Goal: Task Accomplishment & Management: Use online tool/utility

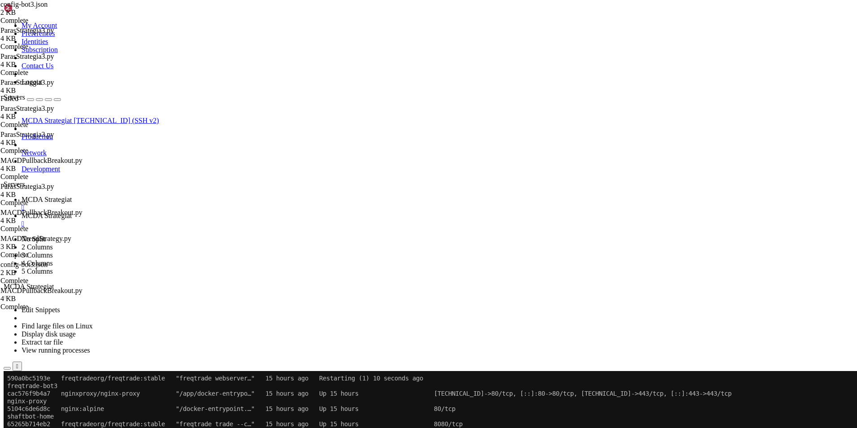
scroll to position [4, 1]
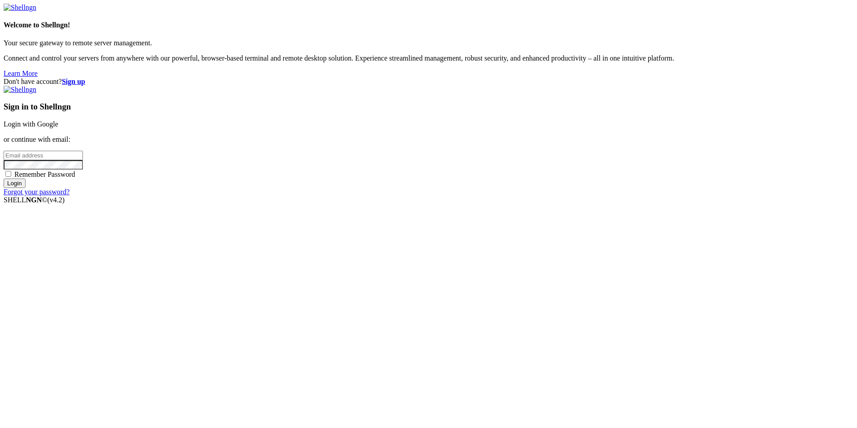
type input "root"
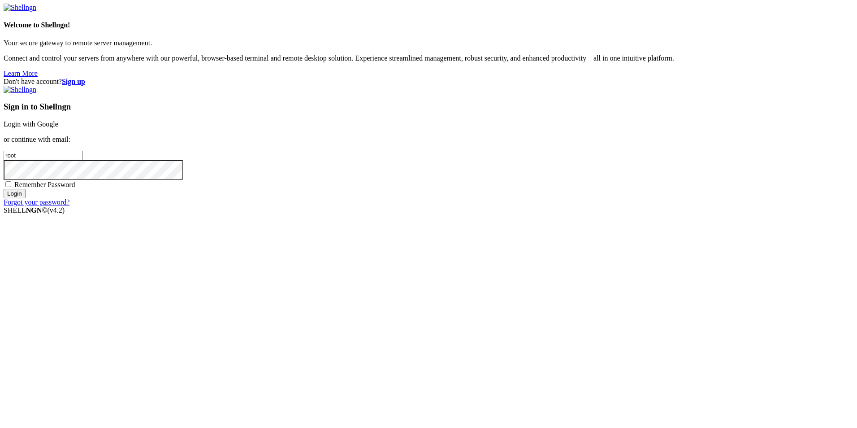
click at [523, 155] on div "Sign in to Shellngn Login with Google or continue with email: root Remember Pas…" at bounding box center [429, 146] width 850 height 121
click at [58, 128] on link "Login with Google" at bounding box center [31, 124] width 55 height 8
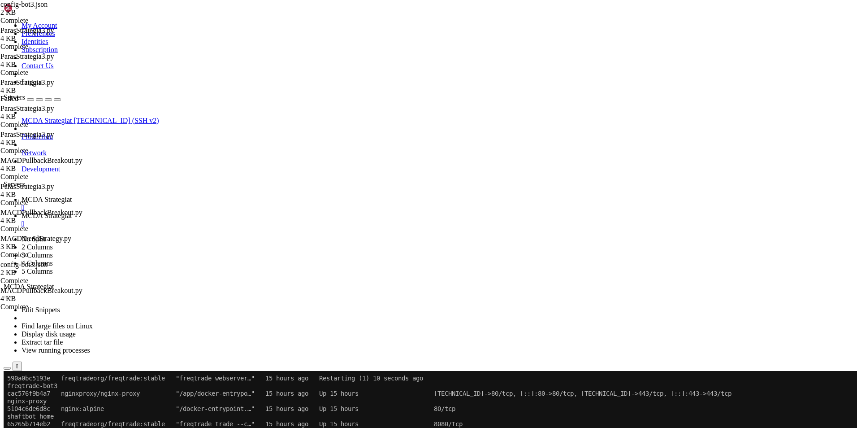
scroll to position [328, 0]
click at [39, 396] on button "Reconnect" at bounding box center [22, 400] width 36 height 9
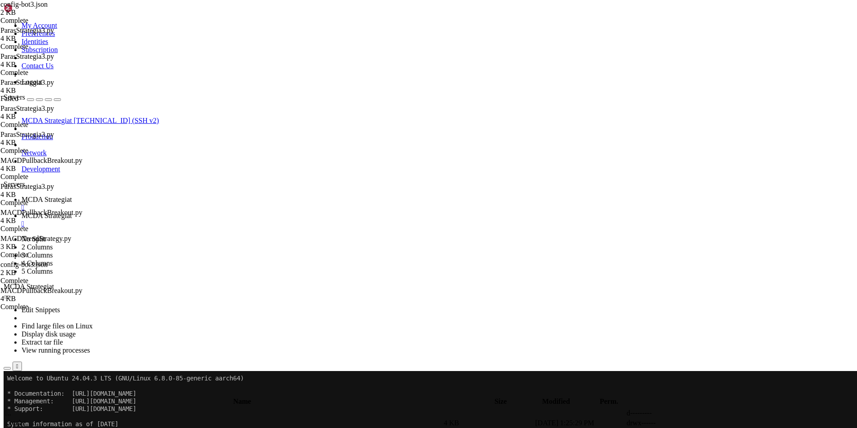
click at [72, 212] on span "MCDA Strategiat" at bounding box center [47, 216] width 50 height 8
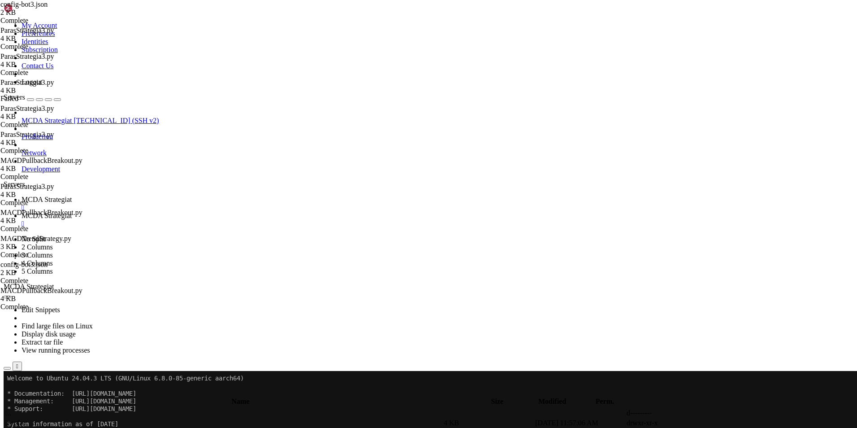
type input "/root/ft_userdata/user_data/strategies"
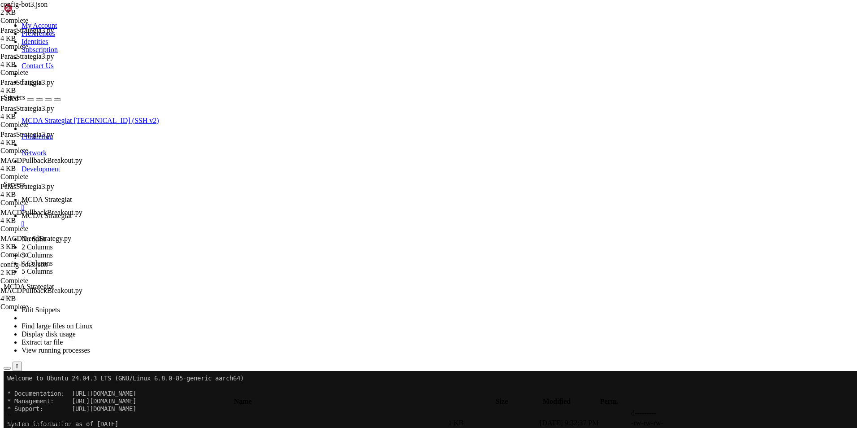
type textarea "# --- Do not remove these libs ---"
paste textarea
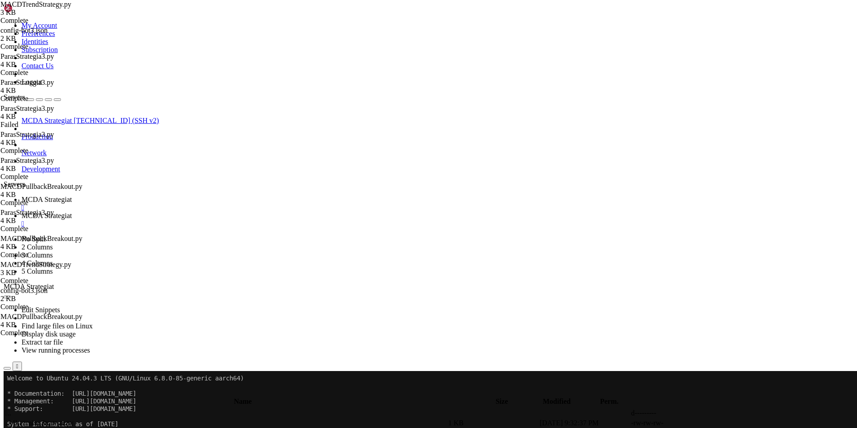
scroll to position [93, 0]
type textarea "return None"
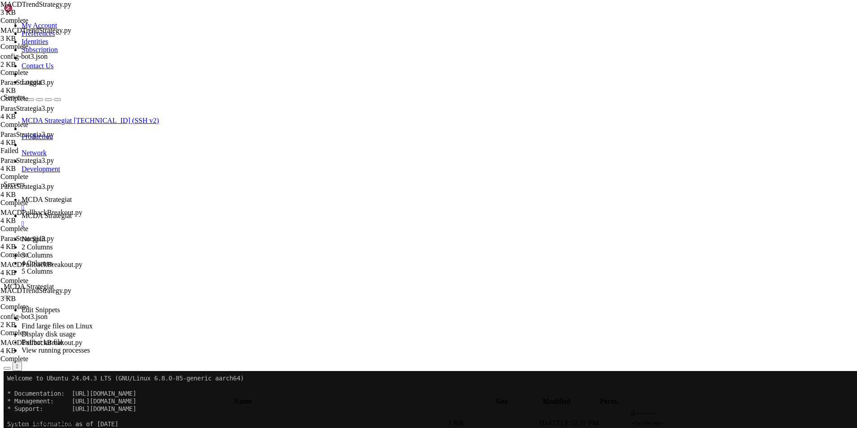
click at [145, 196] on link "MCDA Strategiat " at bounding box center [438, 204] width 832 height 16
click at [72, 212] on span "MCDA Strategiat" at bounding box center [47, 216] width 50 height 8
type textarea "return None"
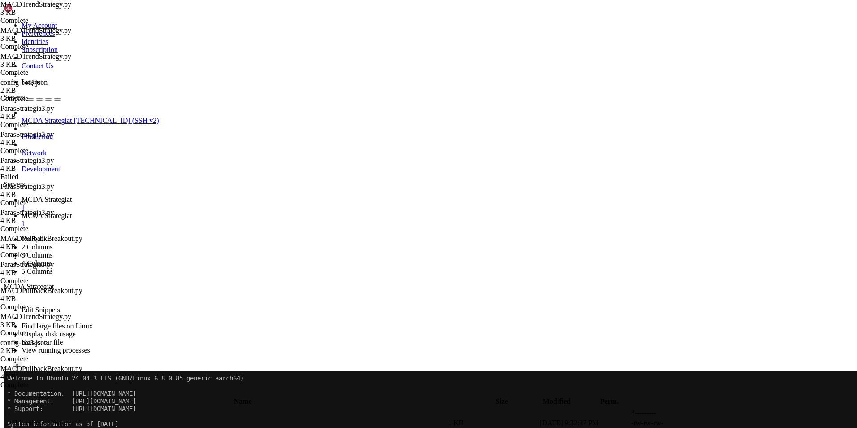
paste textarea
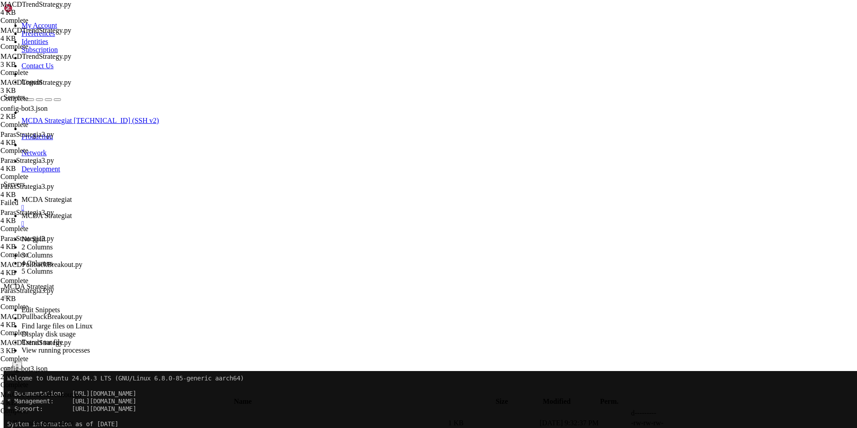
scroll to position [0, 5]
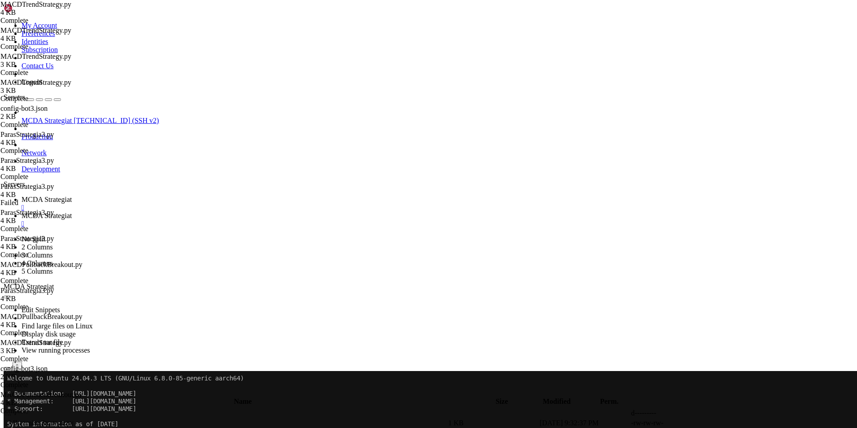
scroll to position [0, 0]
type textarea "return dataframe"
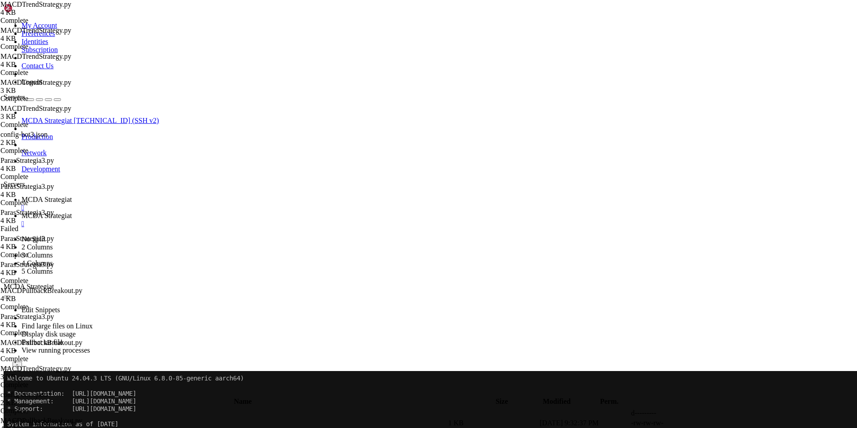
scroll to position [0, 4]
type textarea "stoploss = -0.1 # -0.5 %"
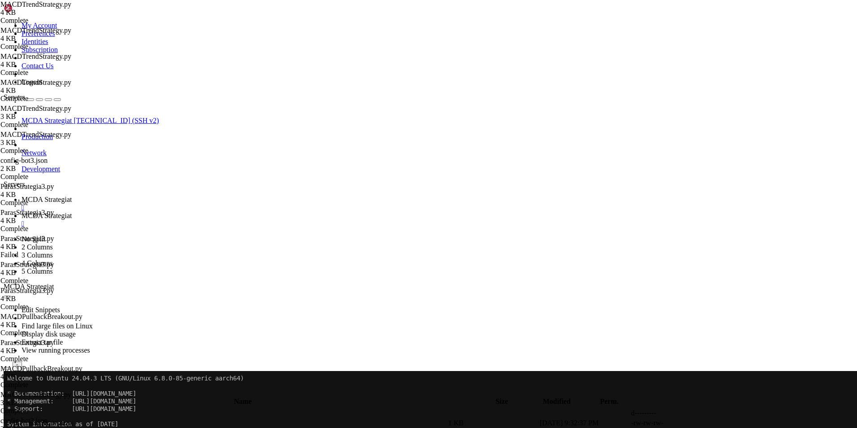
type textarea "exit_only_when_profit: bool = True"
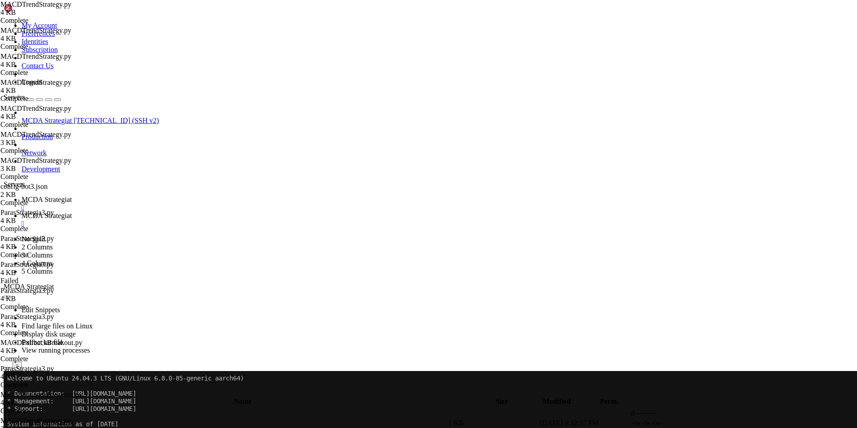
type textarea "startup_candle_count = 150"
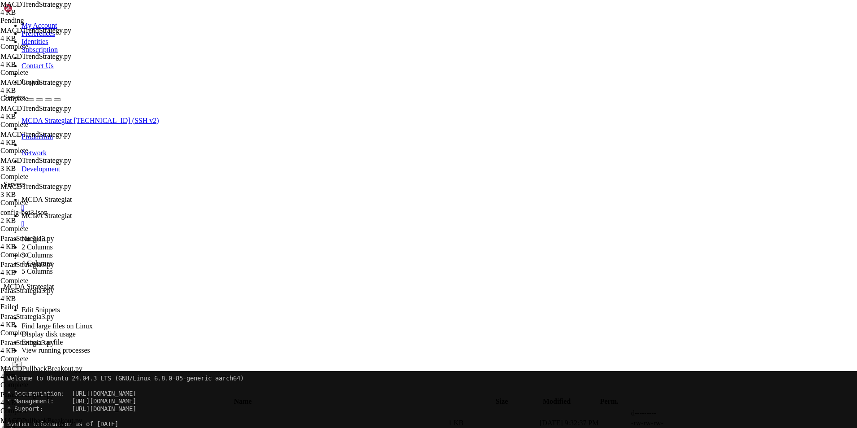
type textarea "return None"
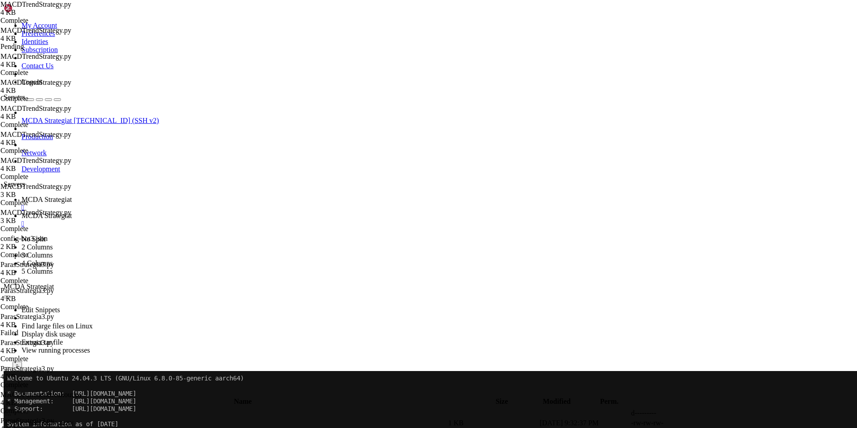
scroll to position [0, 0]
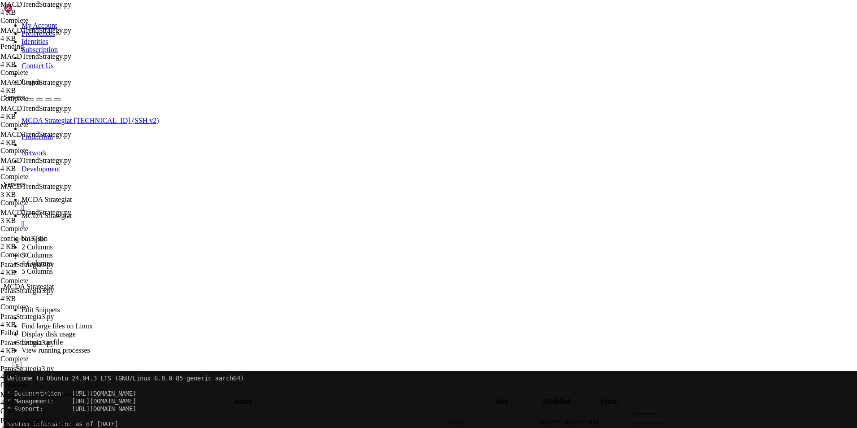
type textarea "dataframe["volume_mean"] = dataframe["volume"].rolling(20).mean()"
type textarea "max_trade_minutes: int = 1440 # aikaleikkuri: 1440 min = 24 h (voi yliajaa conf…"
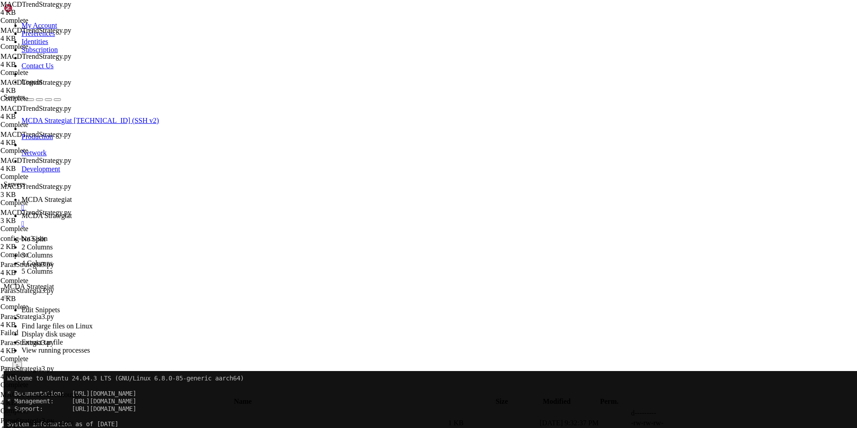
drag, startPoint x: 212, startPoint y: 178, endPoint x: 223, endPoint y: 178, distance: 10.8
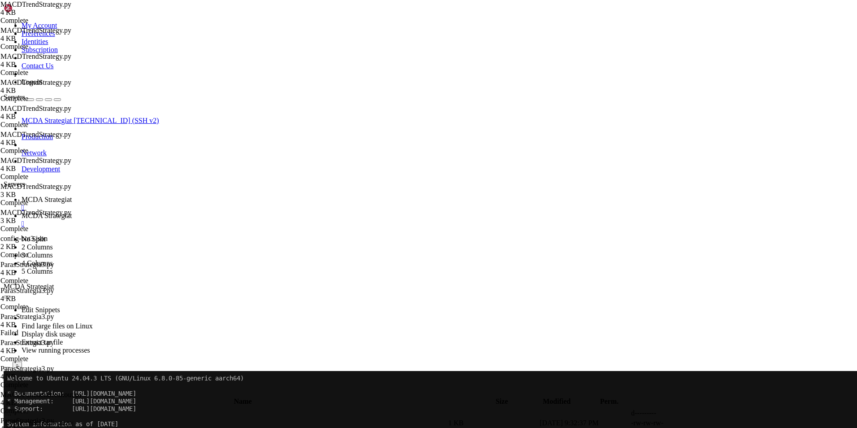
type textarea "timeframe = "1h""
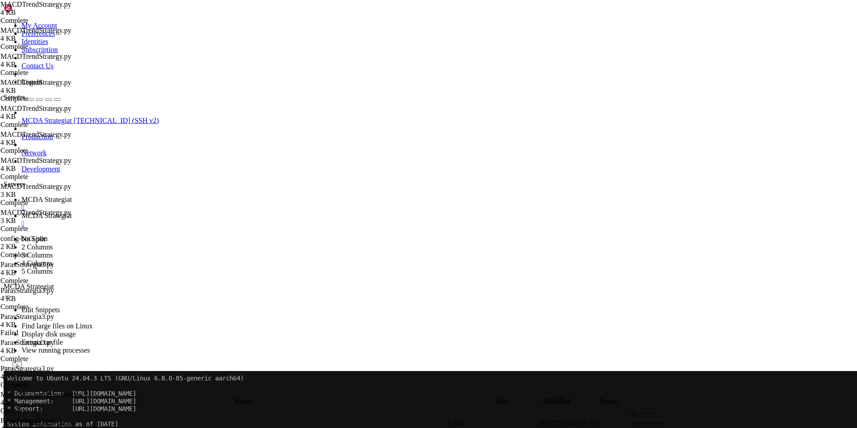
type textarea "max_trade_minutes: int = 60 # aikaleikkuri: 1440 min = 24 h (voi yliajaa config…"
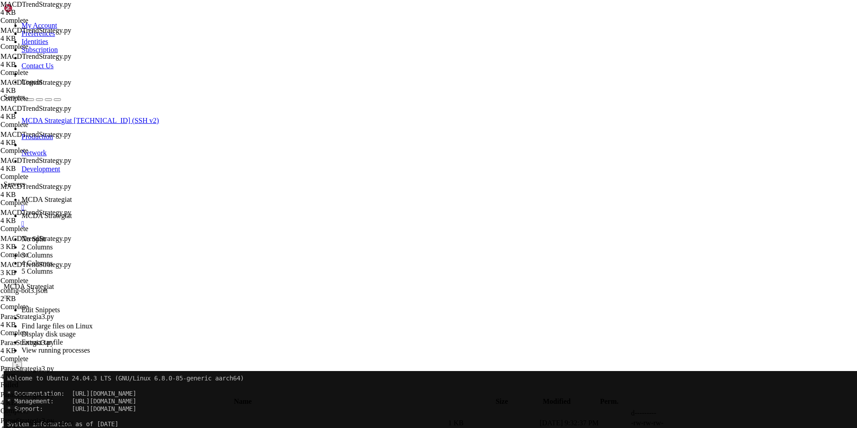
drag, startPoint x: 230, startPoint y: 178, endPoint x: 213, endPoint y: 179, distance: 16.2
type textarea "max_trade_minutes: int = 20000 # aikaleikkuri: 1440 min = 24 h (voi yliajaa con…"
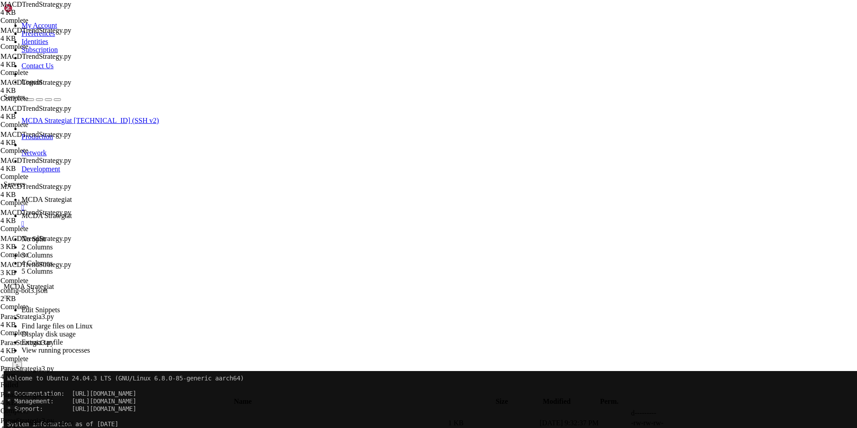
type textarea "max_trade_minutes: int = 2000000 # aikaleikkuri: 1440 min = 24 h (voi yliajaa c…"
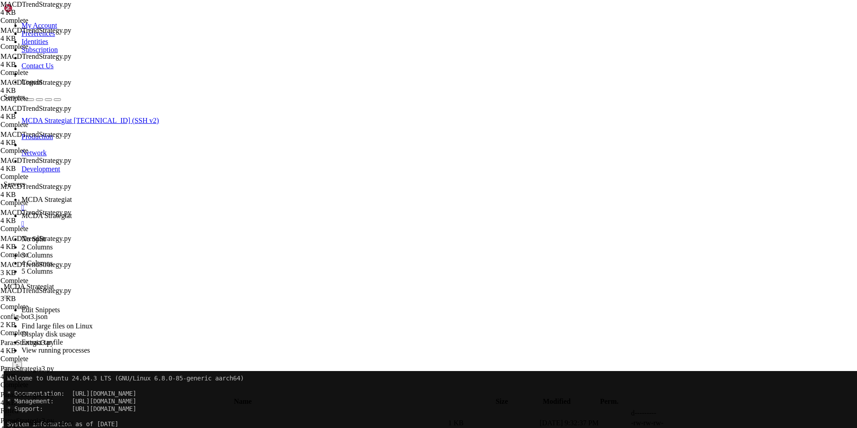
drag, startPoint x: 144, startPoint y: 178, endPoint x: 408, endPoint y: 179, distance: 263.7
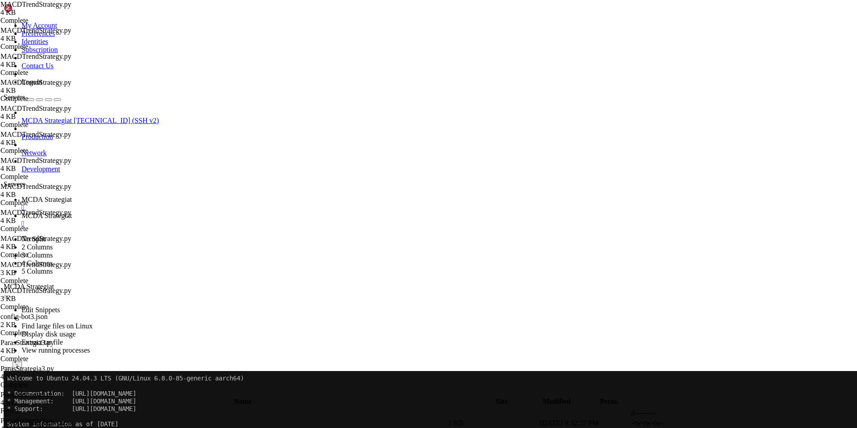
type textarea "#max_trade_minutes: int = 2000000 # aikaleikkuri: 1440 min = 24 h (voi yliajaa …"
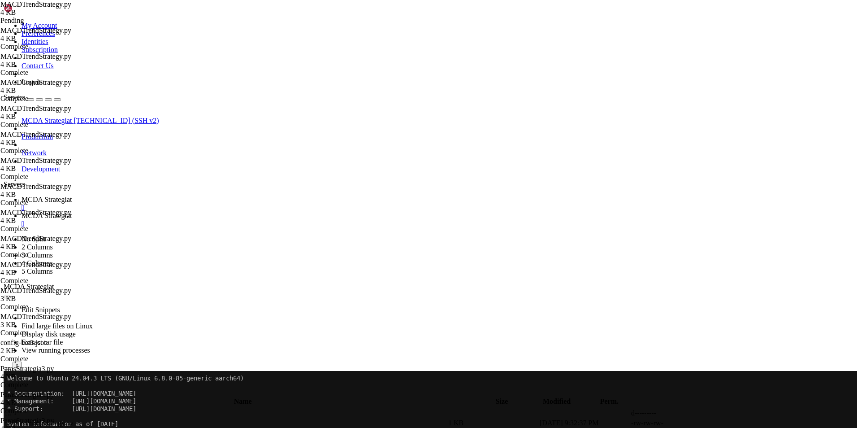
type textarea "return None"
paste textarea
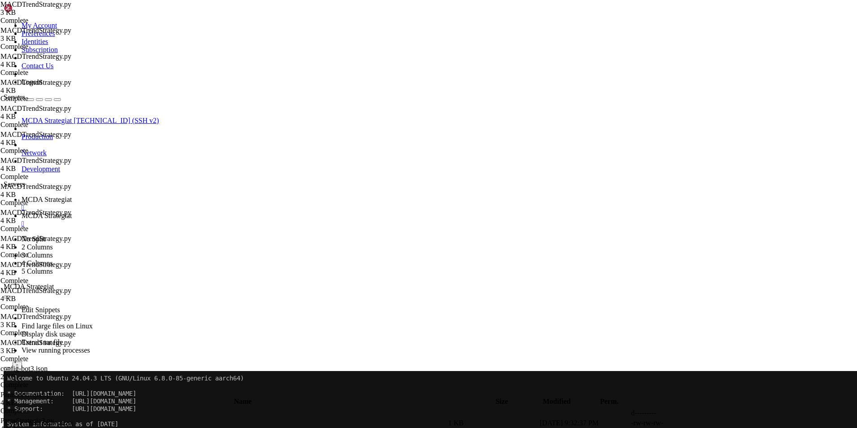
scroll to position [0, 4]
type textarea "stoploss = -1.0 # -0.5 % kova SL"
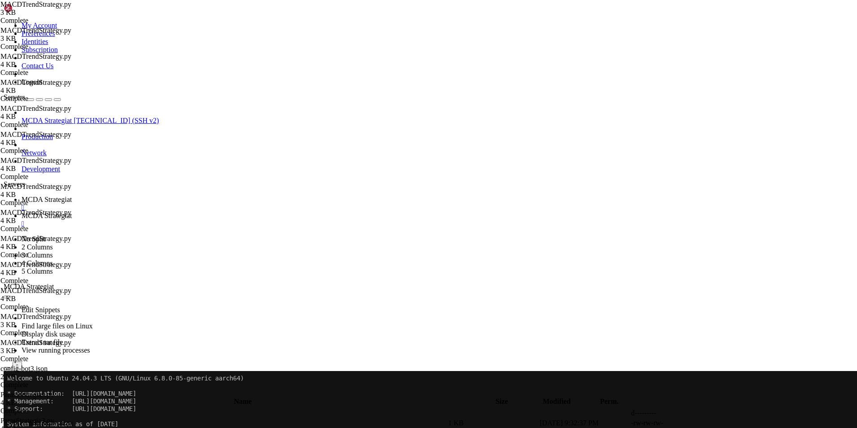
scroll to position [0, 6]
type textarea "minimal_roi = {"0": 20} # ROI pois (käytetään custom_exitin 10 % tuottoexitiä)"
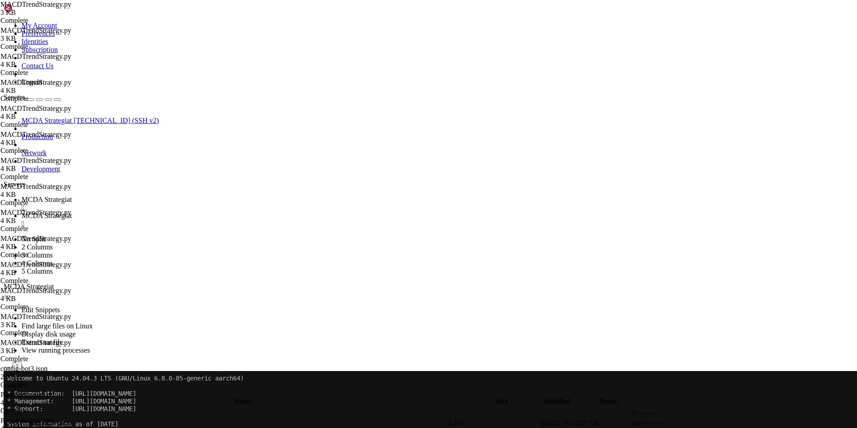
click at [115, 409] on td " .." at bounding box center [225, 413] width 443 height 9
click at [8, 409] on span "" at bounding box center [6, 413] width 3 height 8
type input "/root/ft_userdata/user_data"
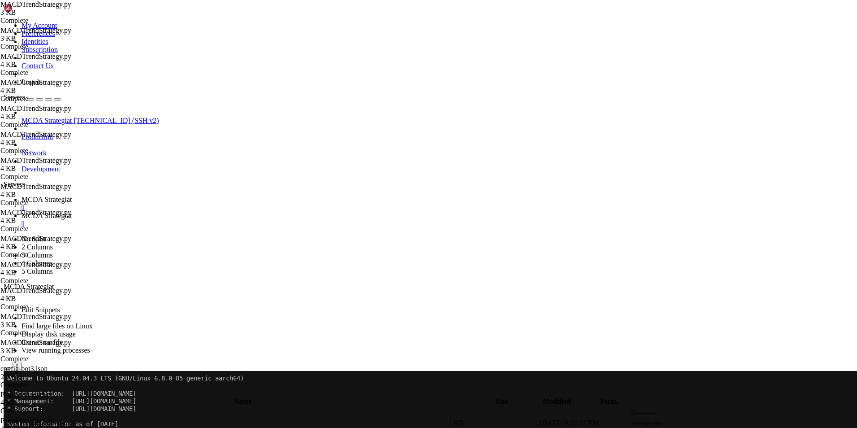
click at [11, 409] on span " .." at bounding box center [8, 413] width 6 height 8
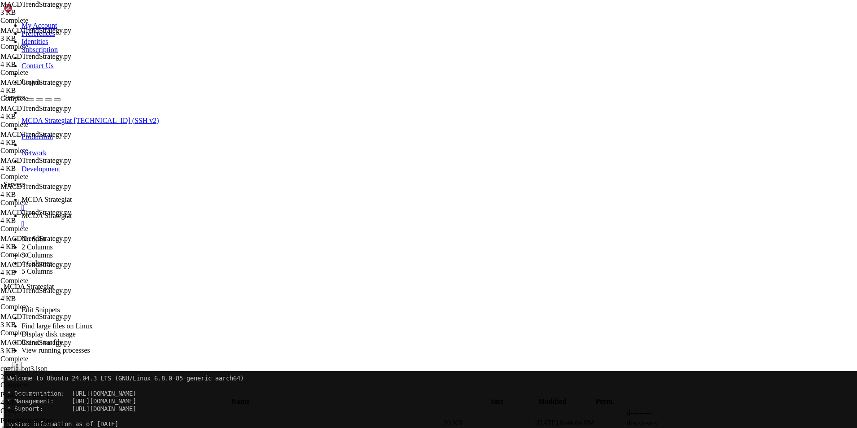
type textarea ""tradable_balance_ratio": 0.50,"
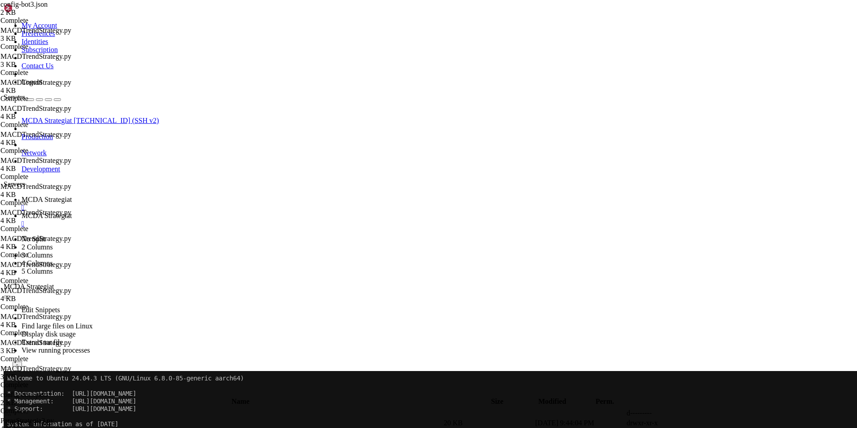
scroll to position [0, 0]
type textarea ""entry": 10,"
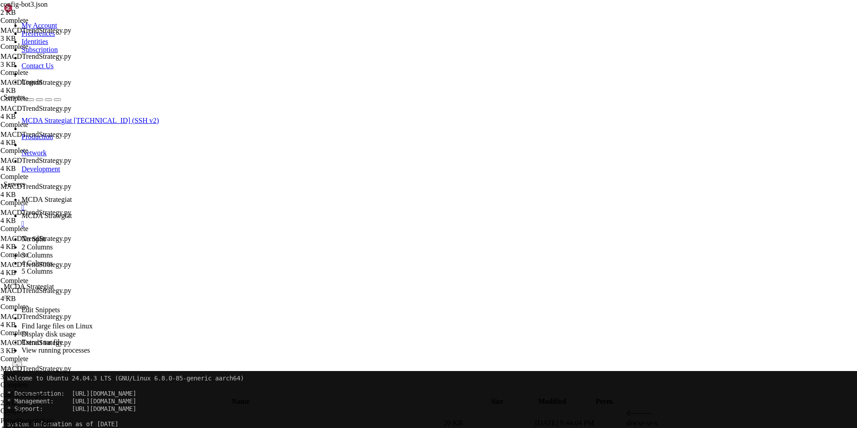
type textarea ""entry": 10,"
type textarea ""unit": "minutes""
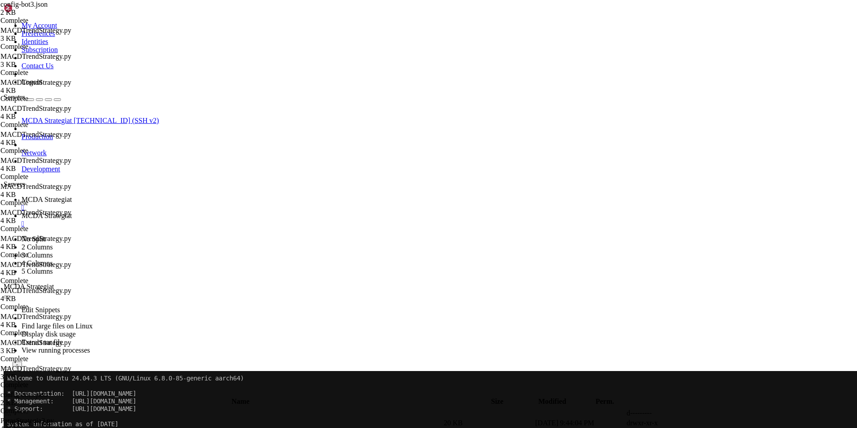
type textarea ""exit_timeout_count": 0,"
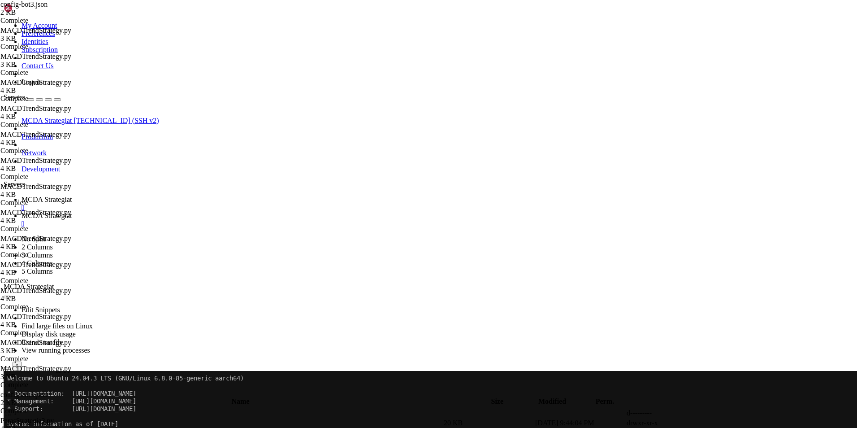
type input "/root/ft_userdata/user_data/strategies"
type textarea "timeframe = "30m""
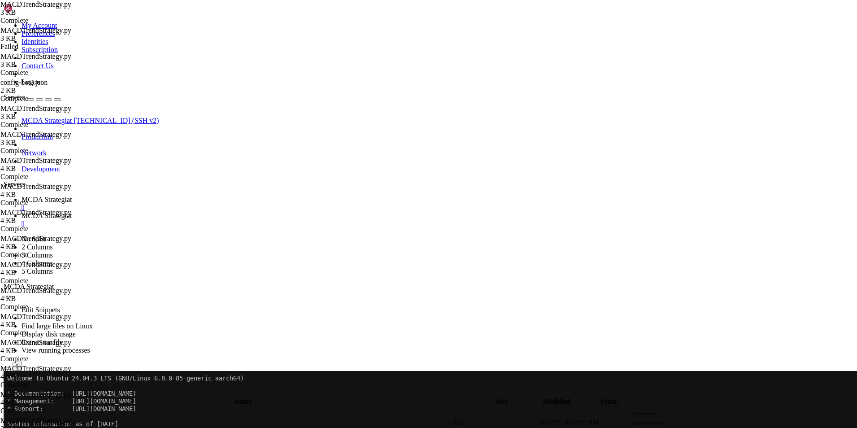
type textarea "startup_candle_count = 150"
click at [72, 196] on span "MCDA Strategiat" at bounding box center [47, 200] width 50 height 8
click at [236, 212] on link "MCDA Strategiat " at bounding box center [438, 220] width 832 height 16
click at [141, 409] on td " .." at bounding box center [225, 413] width 443 height 9
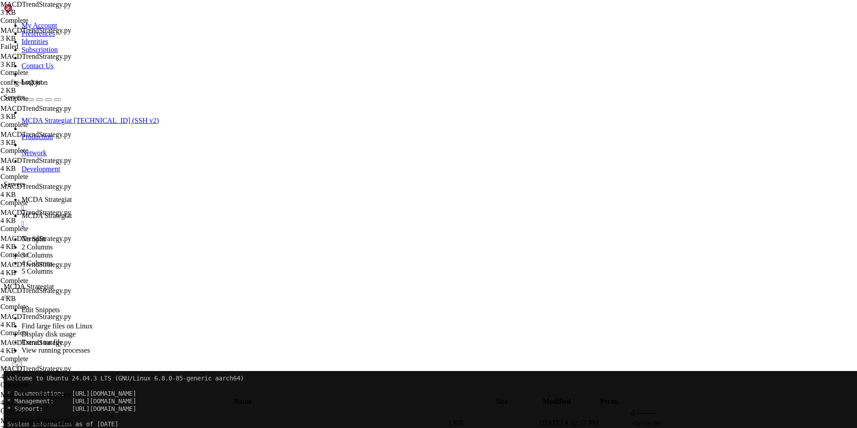
click at [11, 409] on span " .." at bounding box center [8, 413] width 6 height 8
click at [72, 196] on span "MCDA Strategiat" at bounding box center [47, 200] width 50 height 8
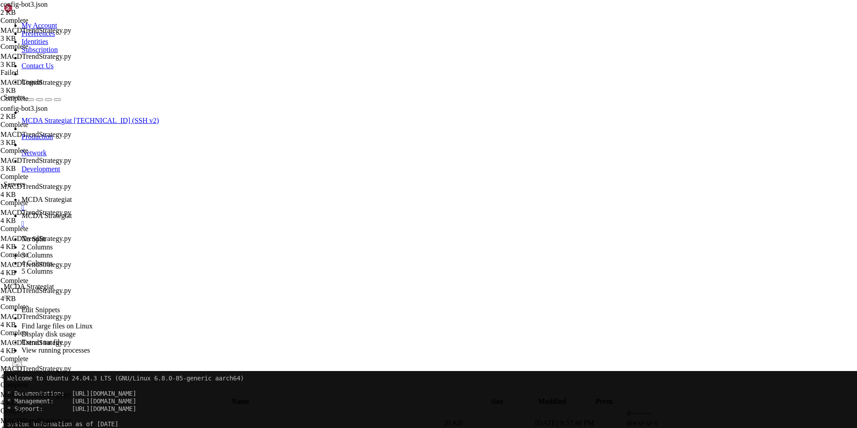
click at [72, 212] on span "MCDA Strategiat" at bounding box center [47, 216] width 50 height 8
type input "/root/ft_userdata/user_data/strategies"
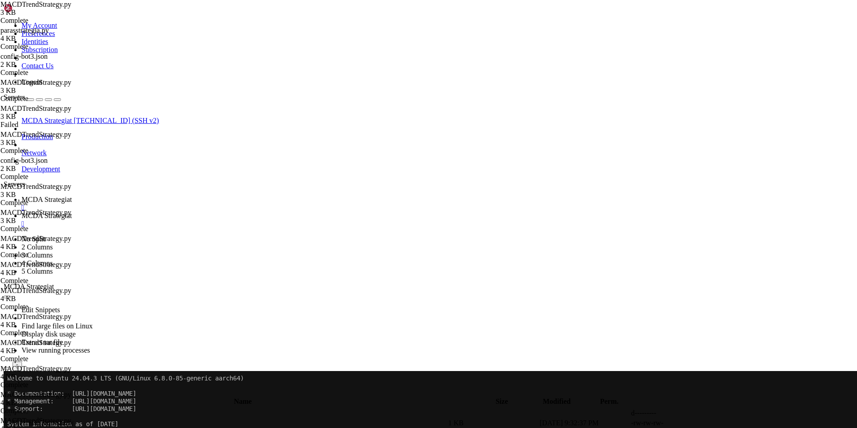
scroll to position [0, 0]
type textarea "timeframe = "30m""
click at [72, 196] on span "MCDA Strategiat" at bounding box center [47, 200] width 50 height 8
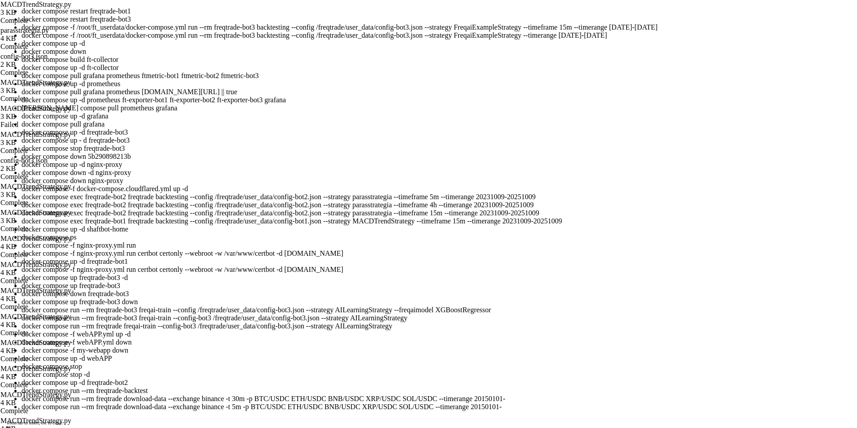
scroll to position [615, 0]
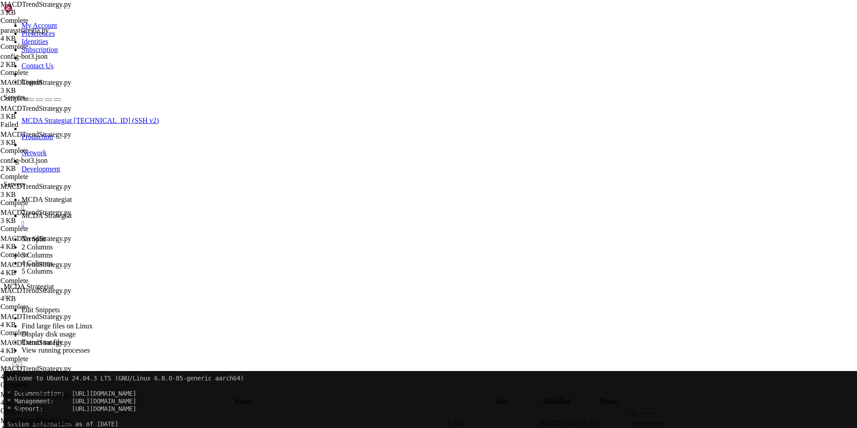
click at [72, 196] on span "MCDA Strategiat" at bounding box center [47, 200] width 50 height 8
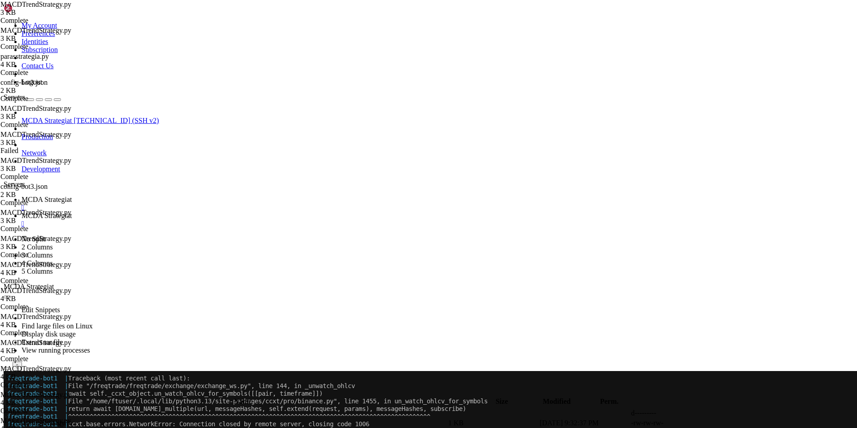
scroll to position [688, 0]
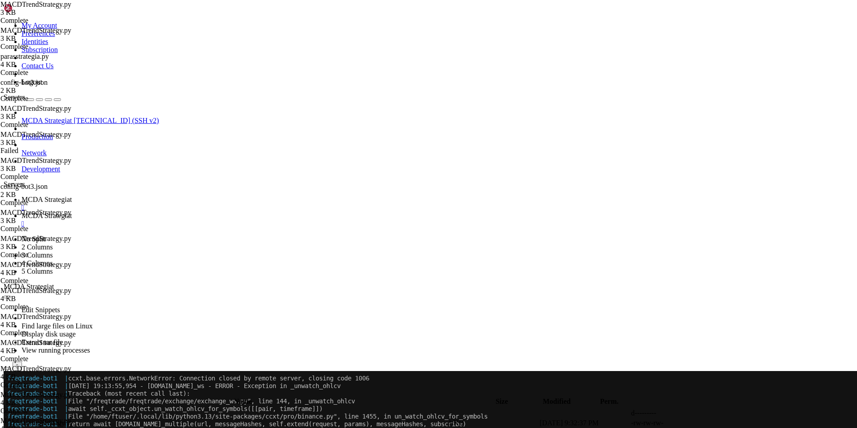
drag, startPoint x: 262, startPoint y: 542, endPoint x: 502, endPoint y: 687, distance: 280.7
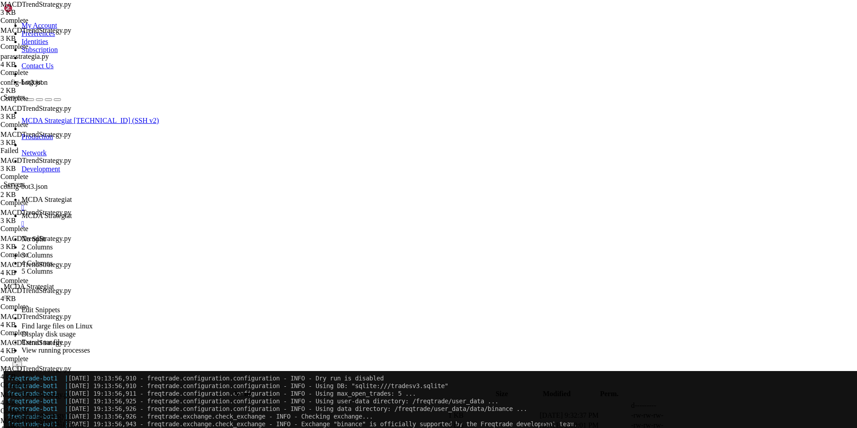
scroll to position [912, 0]
drag, startPoint x: 460, startPoint y: 592, endPoint x: 338, endPoint y: 582, distance: 121.9
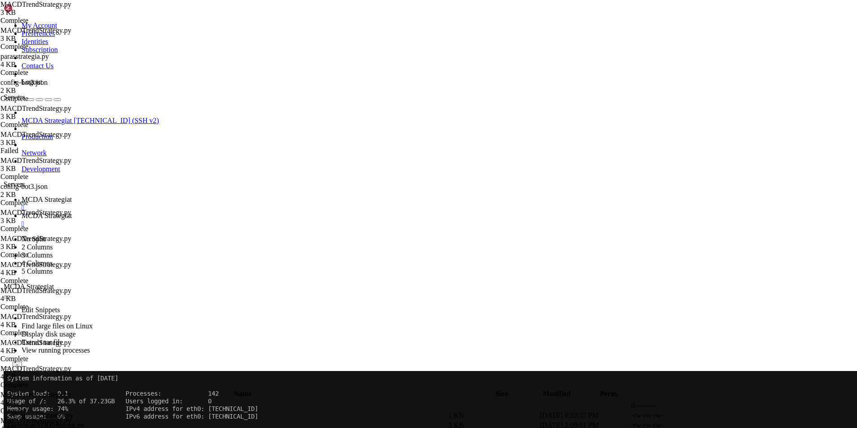
scroll to position [194, 0]
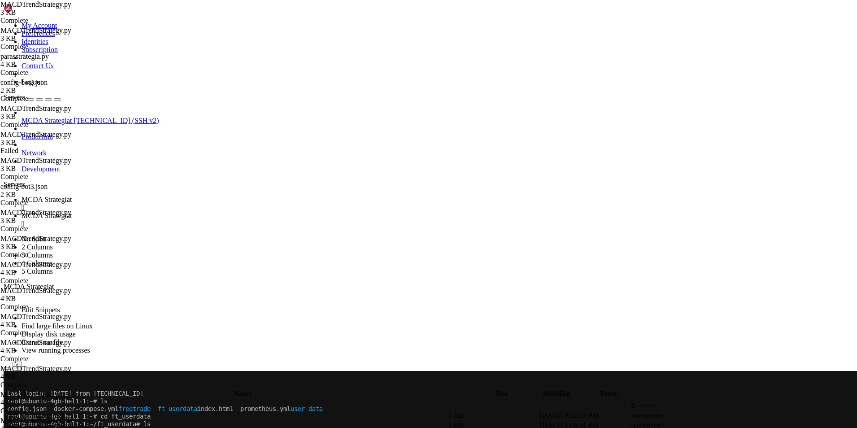
click at [222, 212] on link "MCDA Strategiat " at bounding box center [438, 220] width 832 height 16
click at [11, 401] on span " .." at bounding box center [8, 405] width 6 height 8
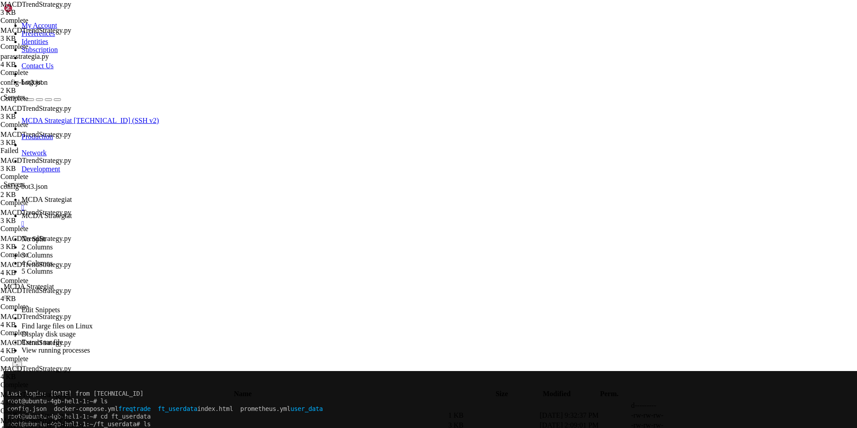
click at [11, 401] on span " .." at bounding box center [8, 405] width 6 height 8
click at [8, 401] on span "" at bounding box center [6, 405] width 3 height 8
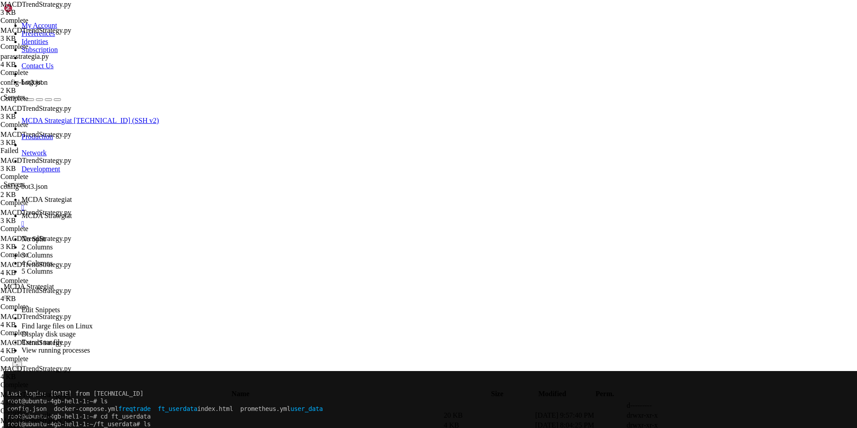
type input "/root/ft_userdata"
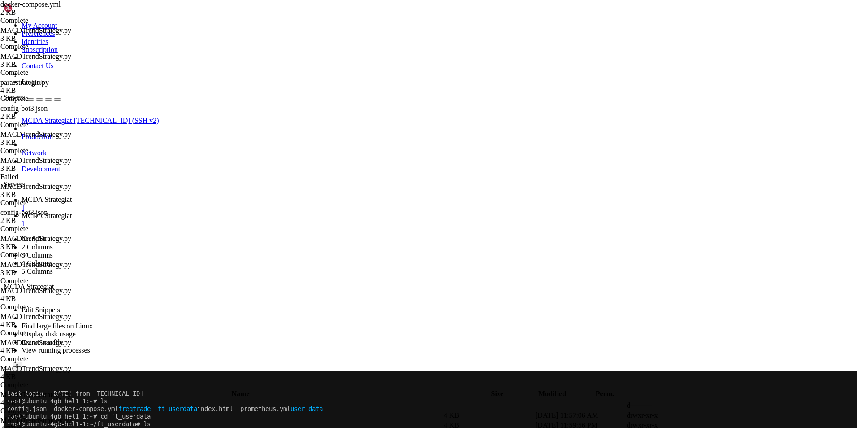
type textarea "--strategy MACDTrendStrategy"
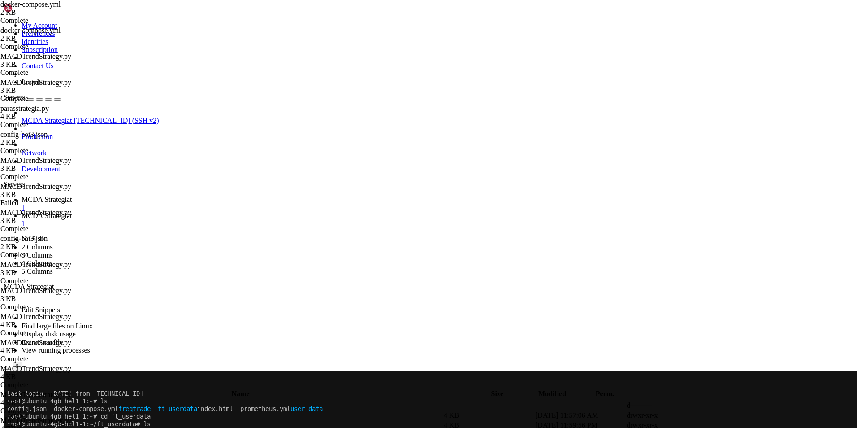
click at [72, 196] on span "MCDA Strategiat" at bounding box center [47, 200] width 50 height 8
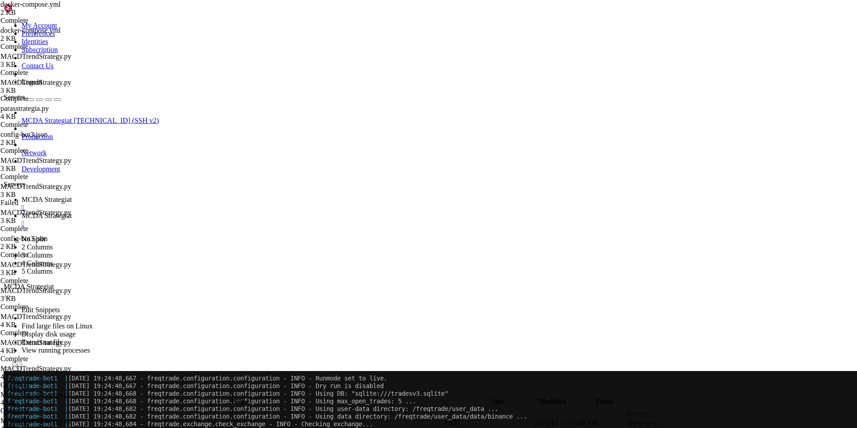
scroll to position [4007, 0]
drag, startPoint x: 350, startPoint y: 508, endPoint x: 563, endPoint y: 570, distance: 222.0
click at [222, 212] on link "MCDA Strategiat " at bounding box center [438, 220] width 832 height 16
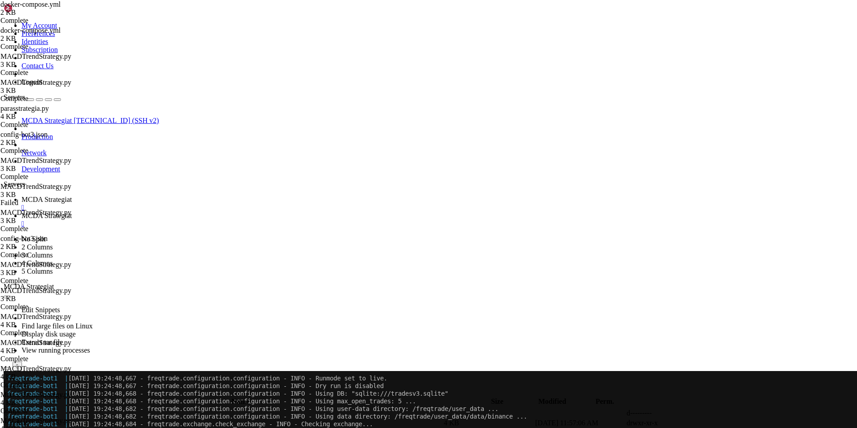
scroll to position [25, 0]
type input "/root/ft_userdata/user_data"
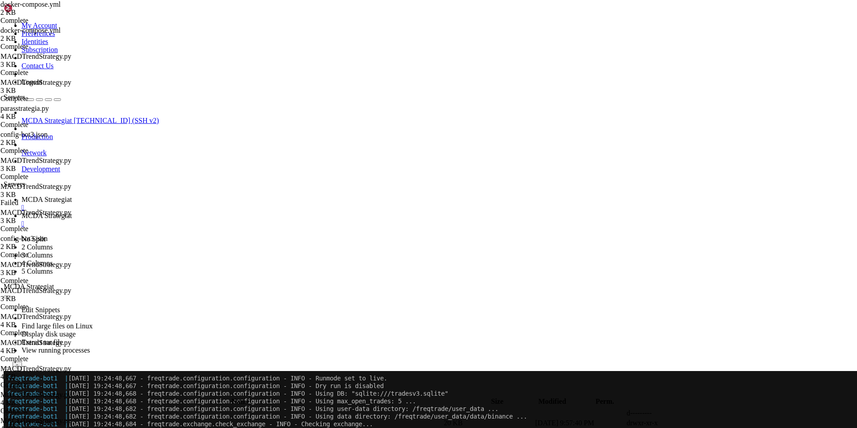
drag, startPoint x: 191, startPoint y: 79, endPoint x: 142, endPoint y: 81, distance: 48.9
type textarea ","
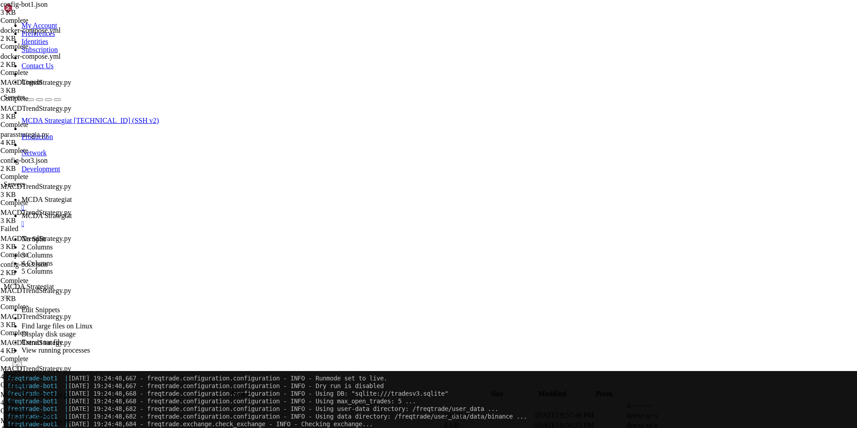
type textarea ""fiat_display_currency": "EUR","
click at [157, 196] on link "MCDA Strategiat " at bounding box center [438, 204] width 832 height 16
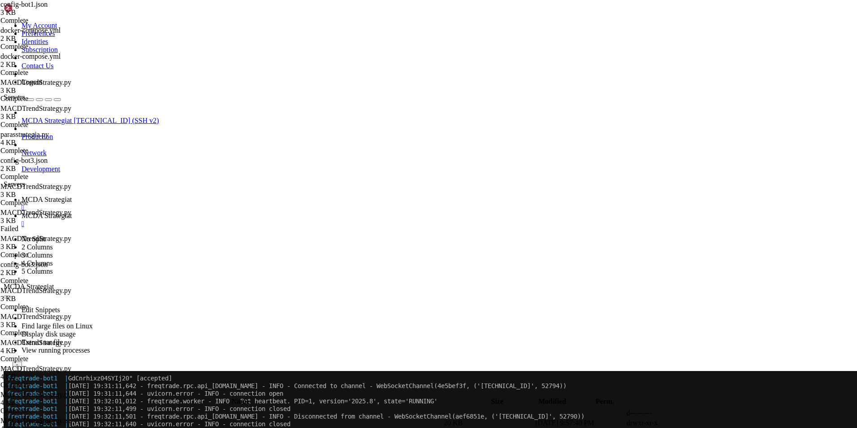
scroll to position [8440, 0]
click at [72, 212] on span "MCDA Strategiat" at bounding box center [47, 216] width 50 height 8
click at [11, 409] on span " .." at bounding box center [8, 413] width 6 height 8
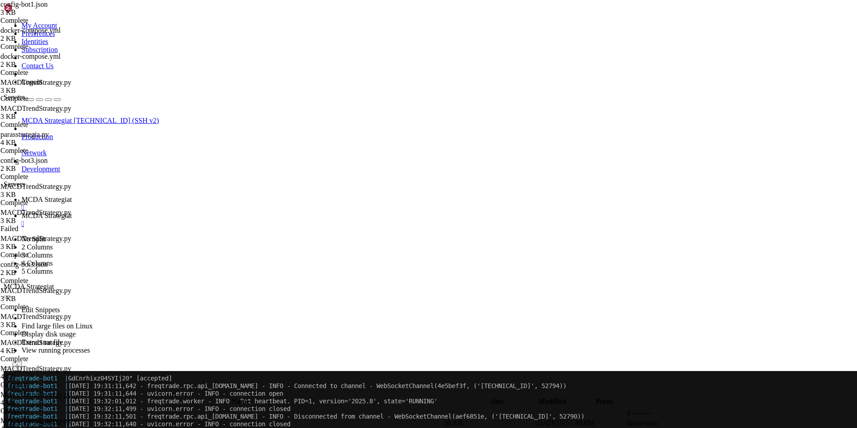
click at [11, 409] on span " .." at bounding box center [8, 413] width 6 height 8
click at [8, 409] on span "" at bounding box center [6, 413] width 3 height 8
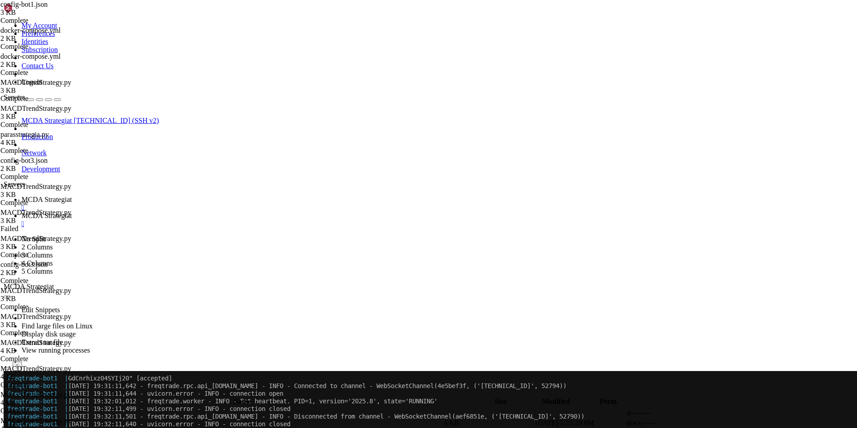
click at [26, 419] on span " conf.d" at bounding box center [15, 423] width 21 height 8
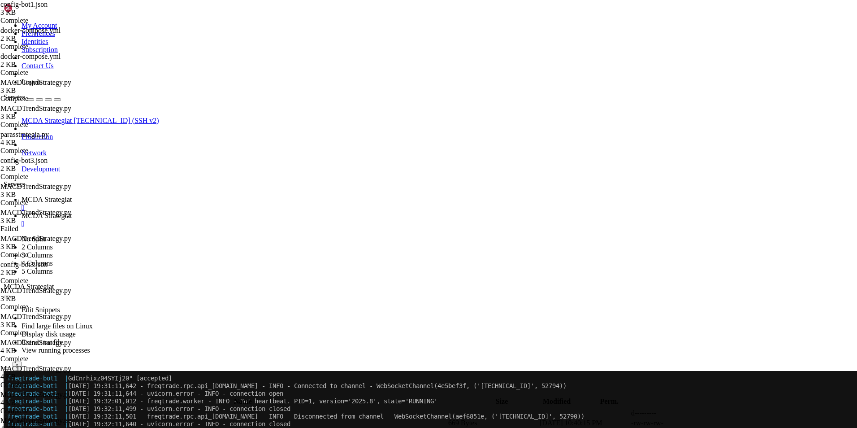
click at [11, 409] on span " .." at bounding box center [8, 413] width 6 height 8
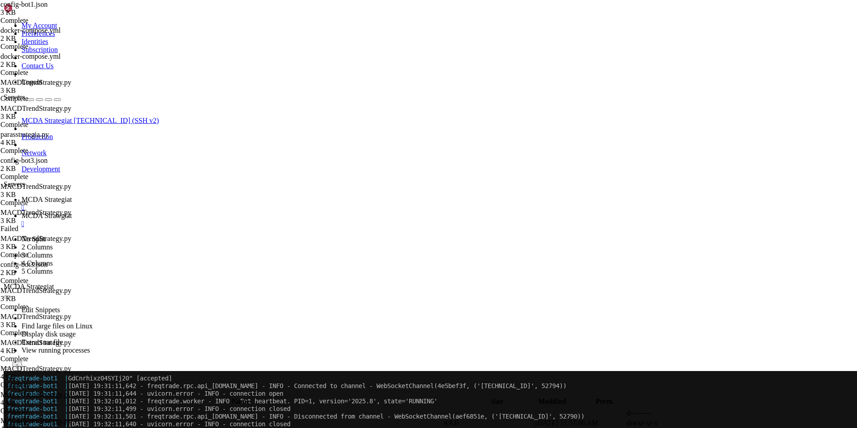
click at [139, 409] on td " .." at bounding box center [225, 413] width 443 height 9
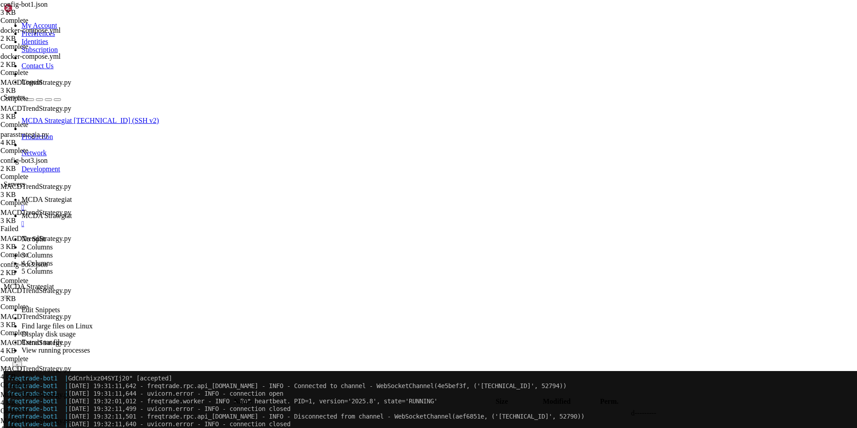
type input "/root/ft_userdata"
